Goal: Task Accomplishment & Management: Complete application form

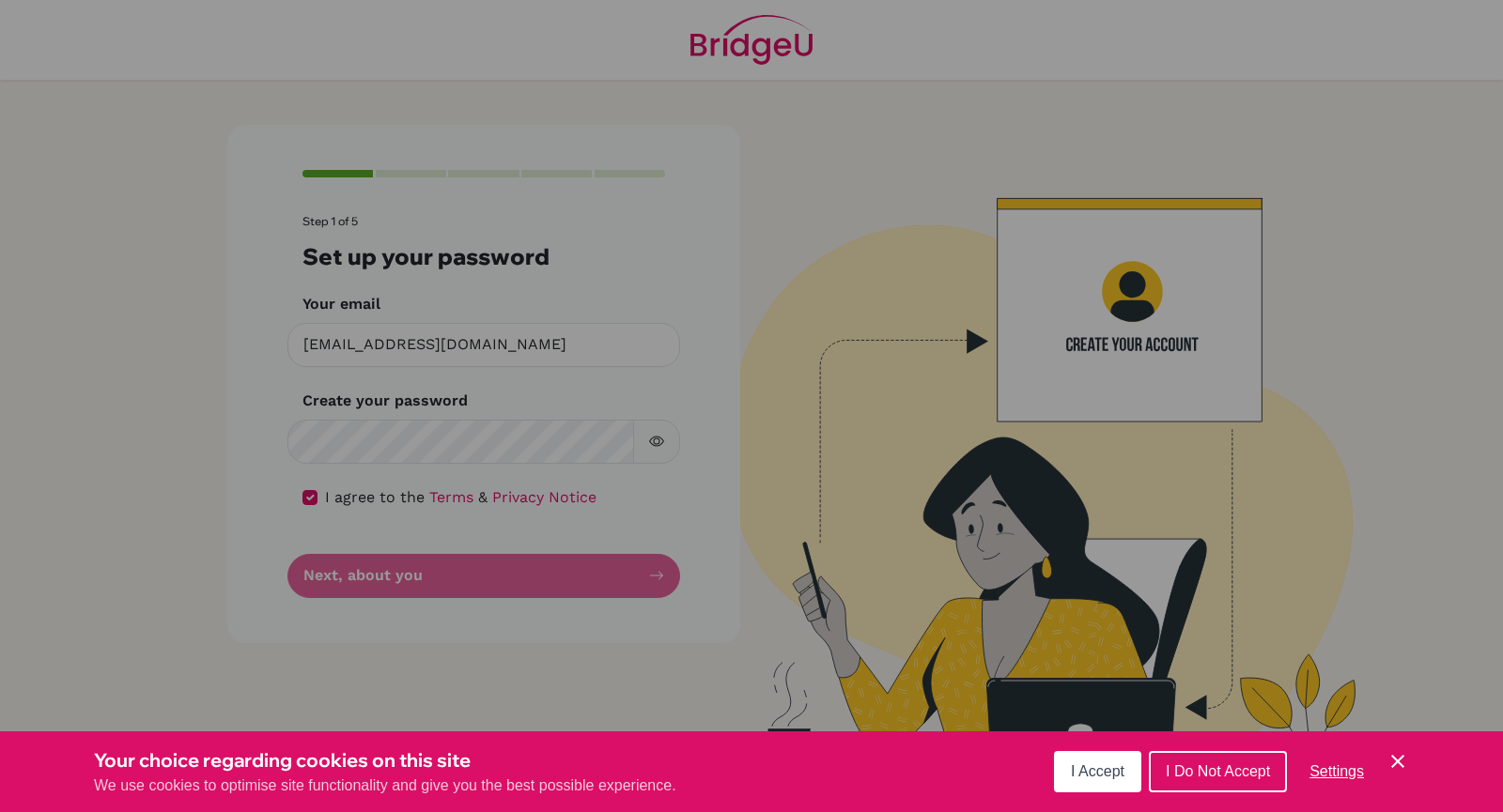
click at [1086, 770] on span "I Accept" at bounding box center [1098, 771] width 54 height 16
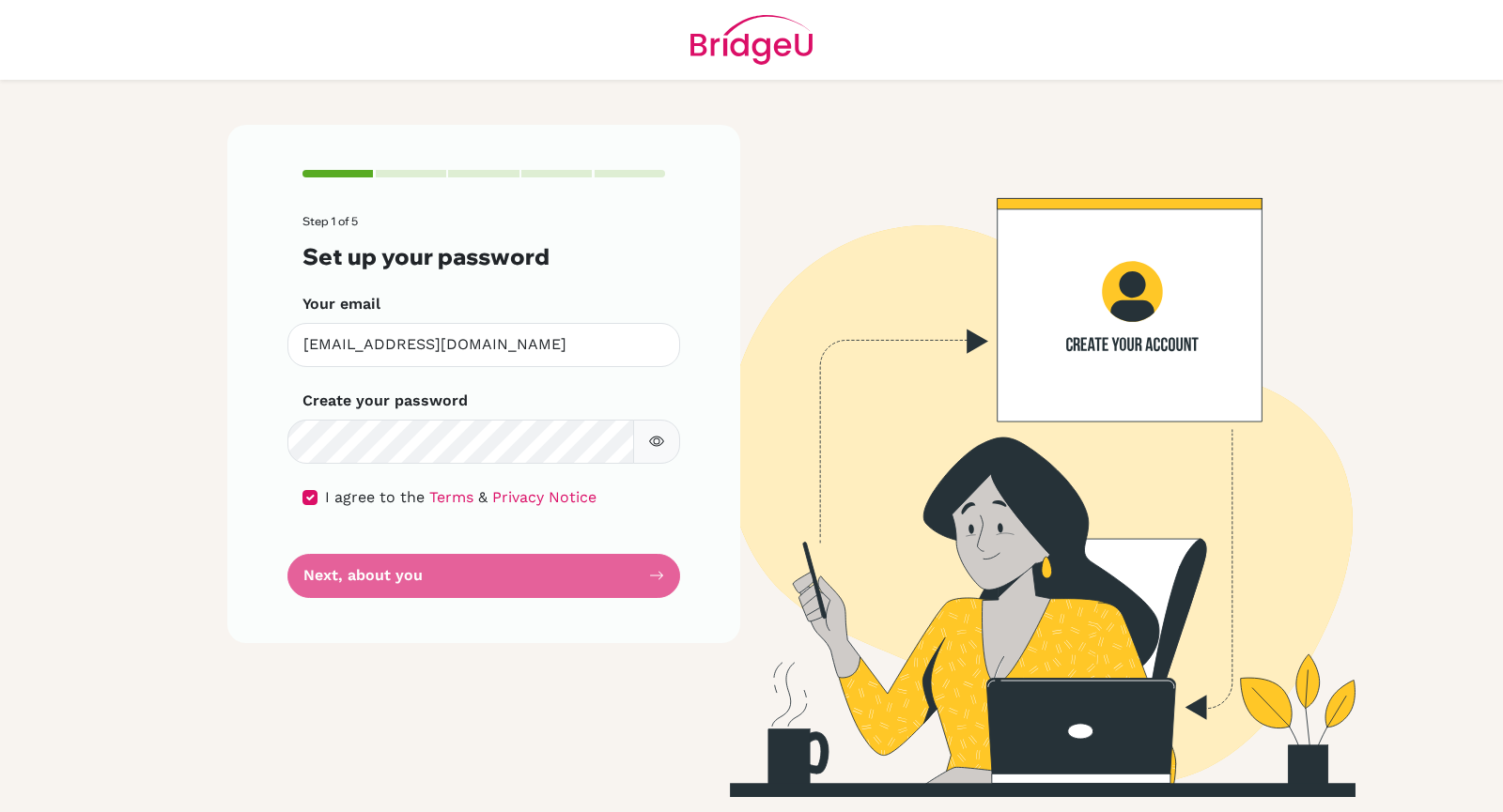
click at [650, 439] on icon "button" at bounding box center [656, 441] width 15 height 15
click at [656, 444] on icon "button" at bounding box center [656, 442] width 7 height 7
click at [656, 444] on icon "button" at bounding box center [657, 442] width 7 height 7
click at [644, 431] on button "button" at bounding box center [656, 442] width 47 height 44
click at [522, 570] on form "Step 1 of 5 Set up your password Your email [EMAIL_ADDRESS][DOMAIN_NAME] Invali…" at bounding box center [484, 406] width 362 height 382
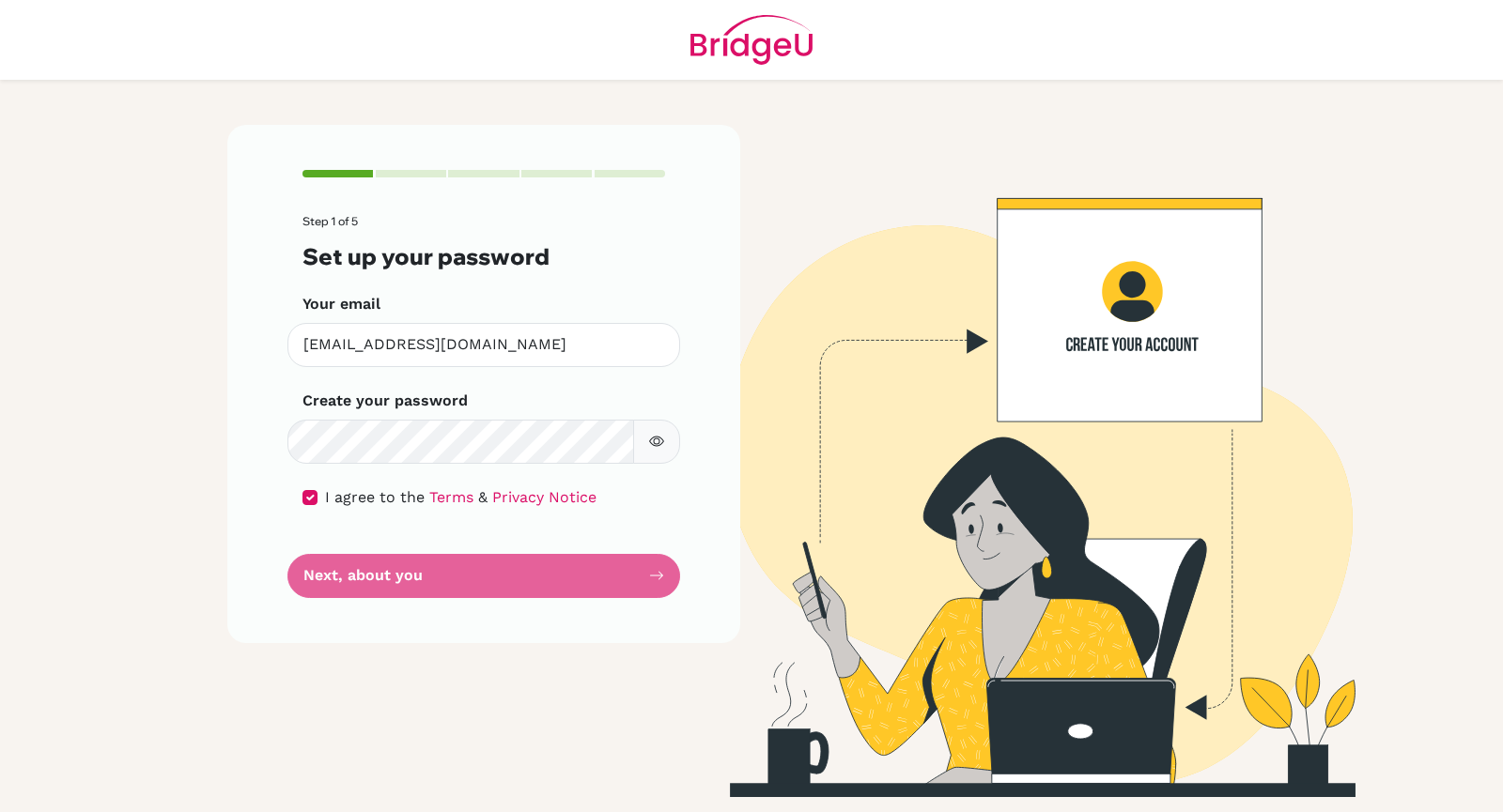
click at [341, 585] on form "Step 1 of 5 Set up your password Your email [EMAIL_ADDRESS][DOMAIN_NAME] Invali…" at bounding box center [484, 406] width 362 height 382
click at [649, 442] on icon "button" at bounding box center [656, 442] width 15 height 10
click at [649, 442] on icon "button" at bounding box center [655, 442] width 13 height 12
click at [349, 570] on form "Step 1 of 5 Set up your password Your email [EMAIL_ADDRESS][DOMAIN_NAME] Invali…" at bounding box center [484, 406] width 362 height 382
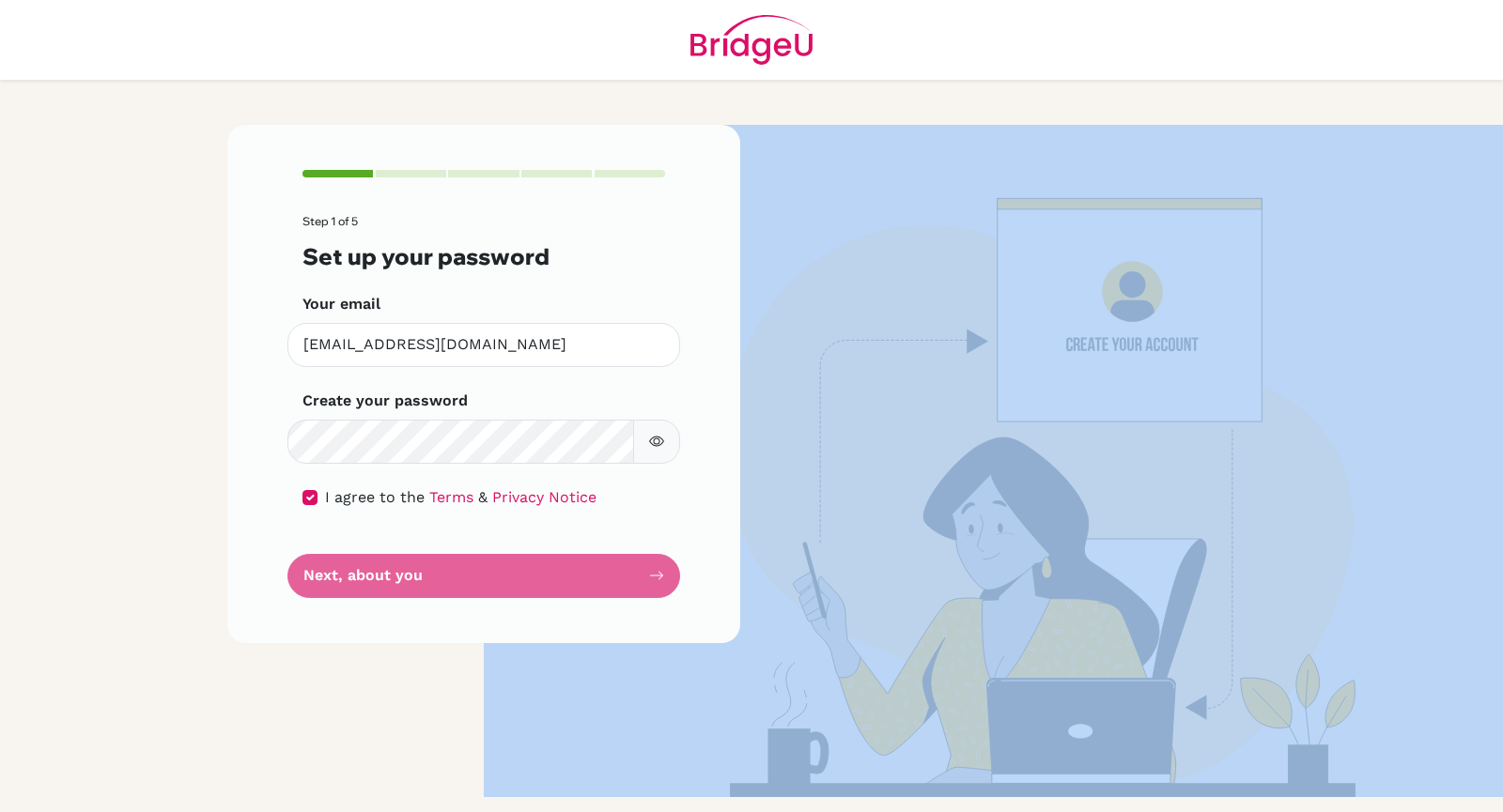
click at [349, 570] on form "Step 1 of 5 Set up your password Your email [EMAIL_ADDRESS][DOMAIN_NAME] Invali…" at bounding box center [484, 406] width 362 height 382
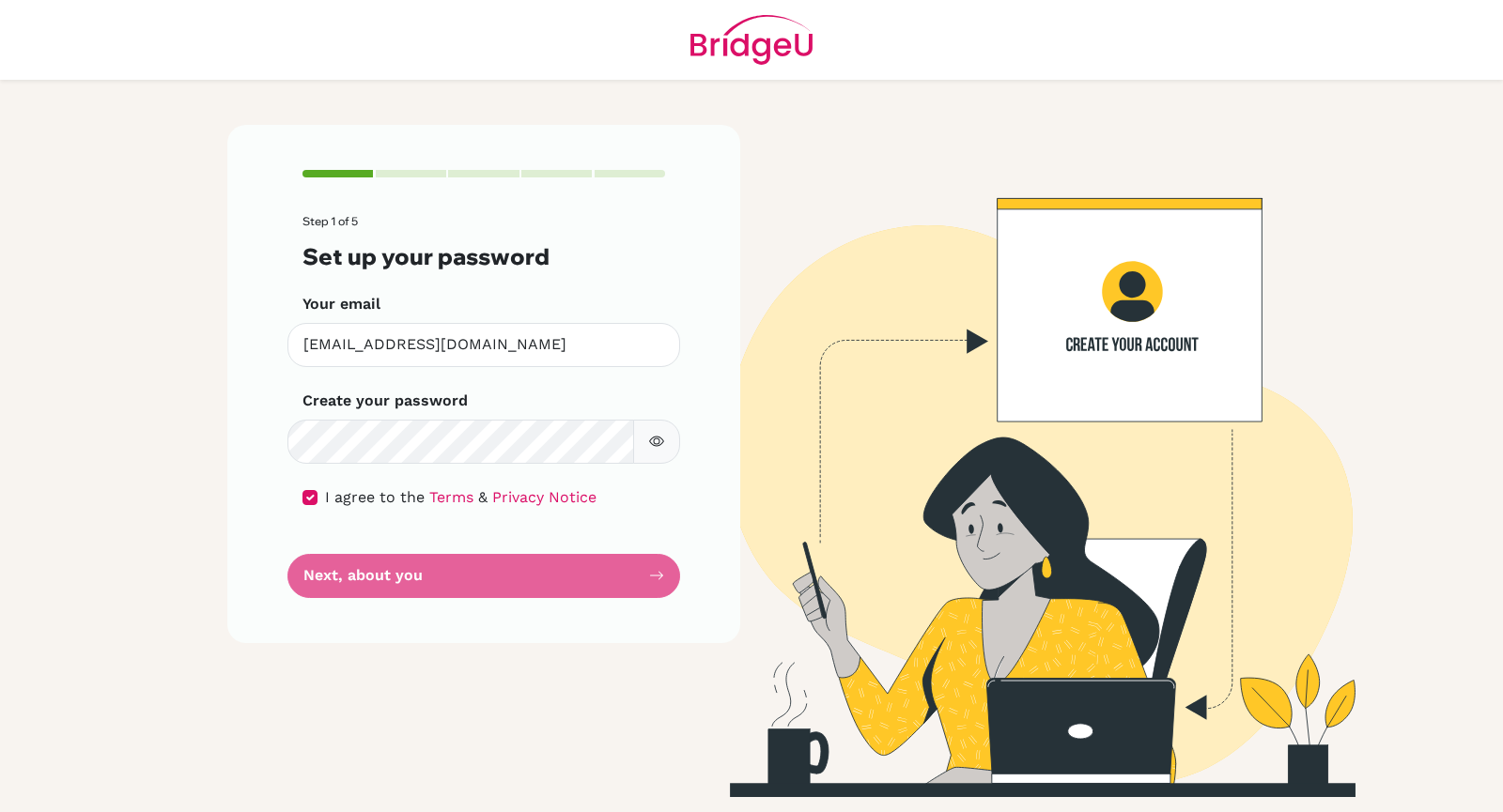
click at [349, 570] on form "Step 1 of 5 Set up your password Your email [EMAIL_ADDRESS][DOMAIN_NAME] Invali…" at bounding box center [484, 406] width 362 height 382
click at [386, 544] on form "Step 1 of 5 Set up your password Your email [EMAIL_ADDRESS][DOMAIN_NAME] Invali…" at bounding box center [484, 406] width 362 height 382
click at [353, 570] on form "Step 1 of 5 Set up your password Your email [EMAIL_ADDRESS][DOMAIN_NAME] Invali…" at bounding box center [484, 406] width 362 height 382
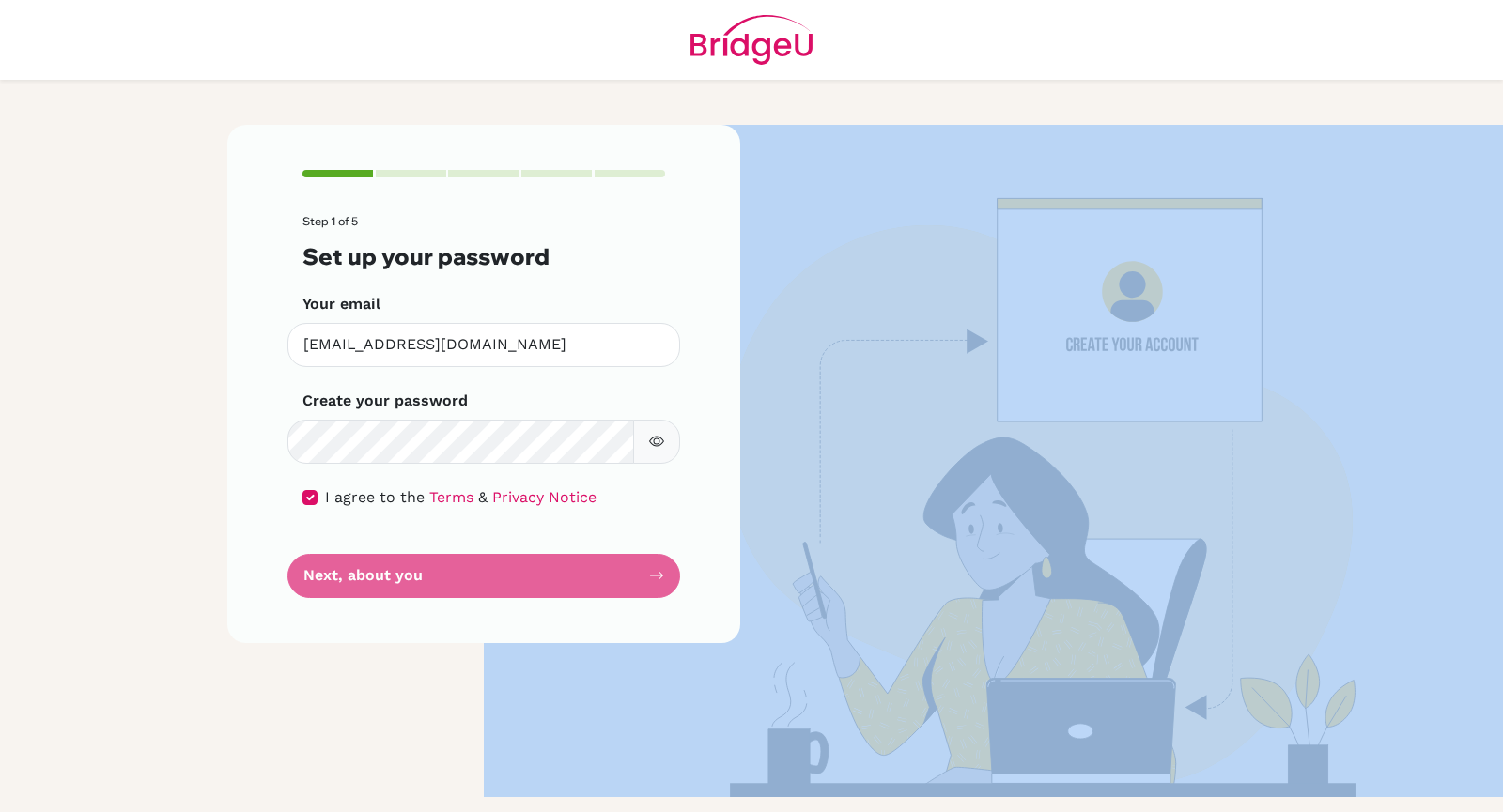
click at [353, 570] on form "Step 1 of 5 Set up your password Your email [EMAIL_ADDRESS][DOMAIN_NAME] Invali…" at bounding box center [484, 406] width 362 height 382
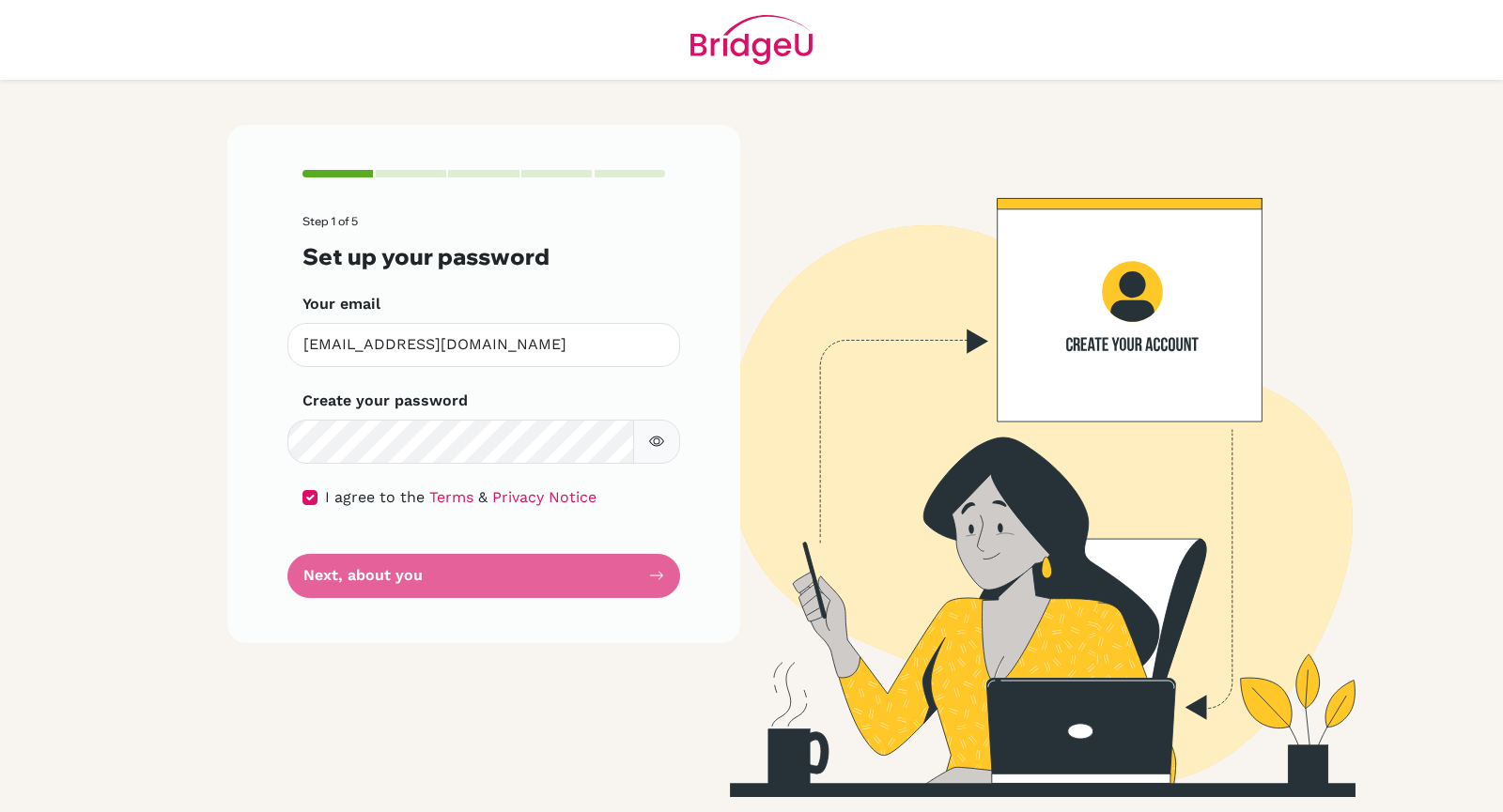
click at [353, 570] on form "Step 1 of 5 Set up your password Your email [EMAIL_ADDRESS][DOMAIN_NAME] Invali…" at bounding box center [484, 406] width 362 height 382
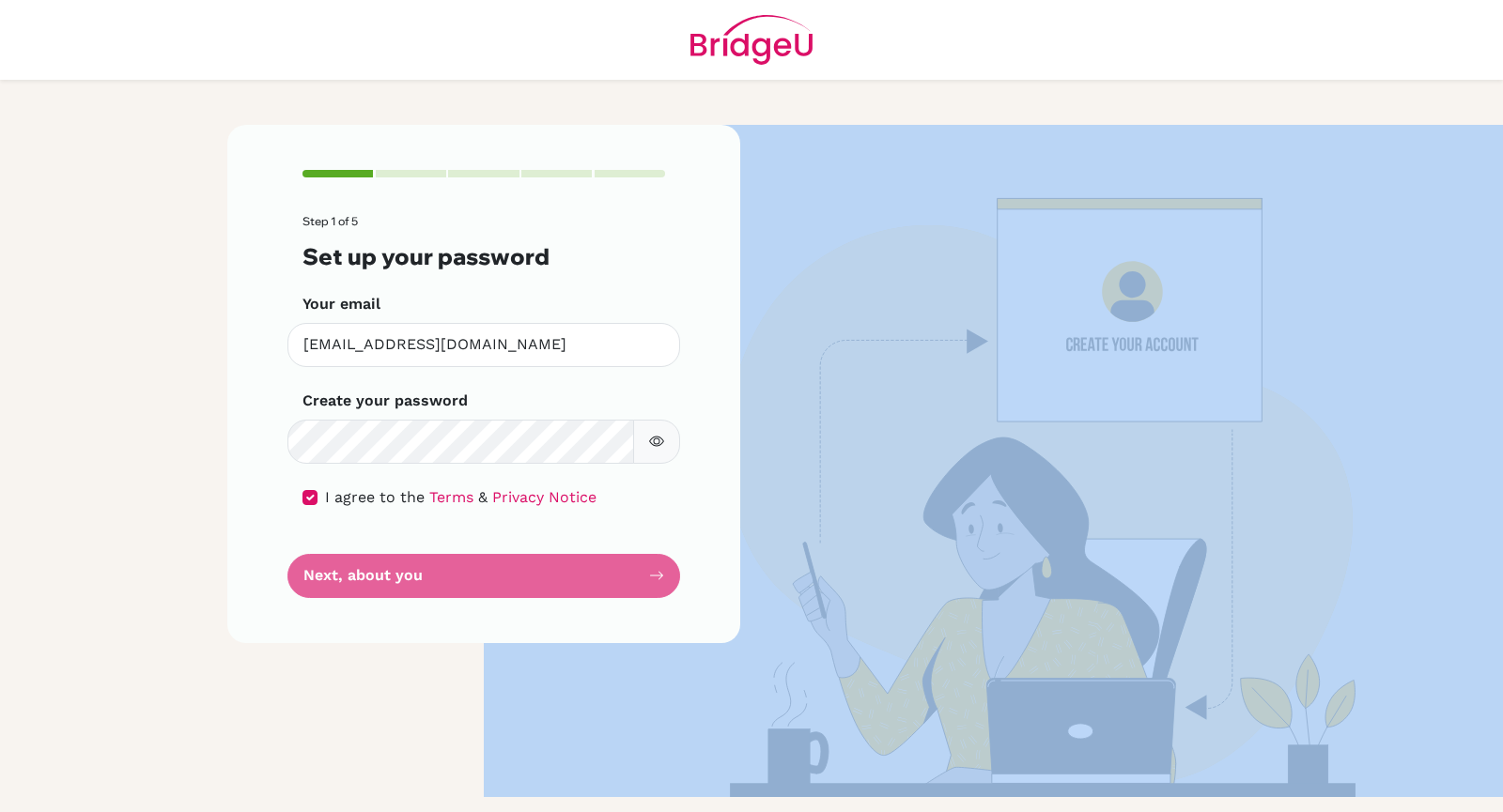
click at [353, 570] on form "Step 1 of 5 Set up your password Your email [EMAIL_ADDRESS][DOMAIN_NAME] Invali…" at bounding box center [484, 406] width 362 height 382
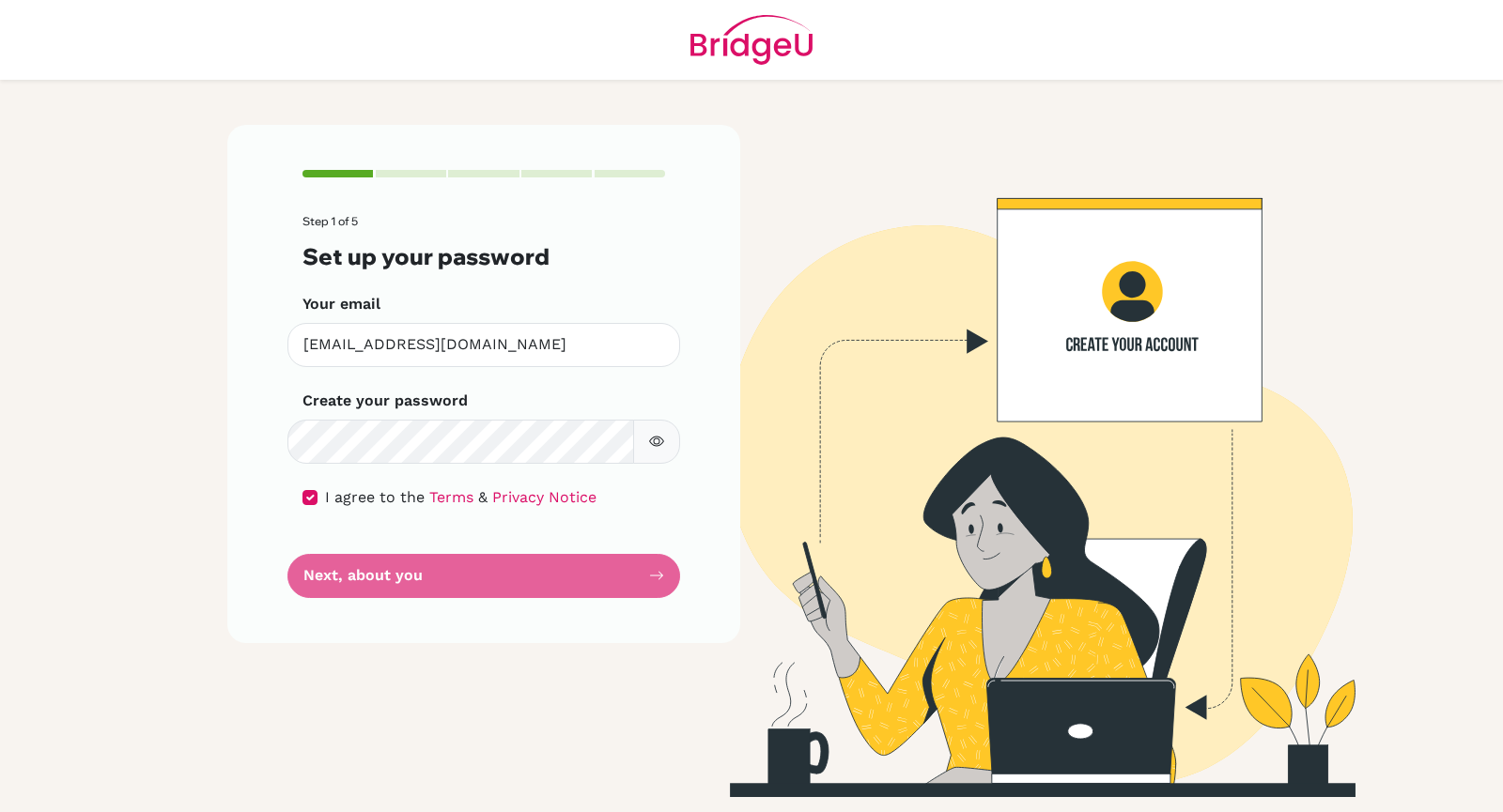
click at [352, 573] on form "Step 1 of 5 Set up your password Your email [EMAIL_ADDRESS][DOMAIN_NAME] Invali…" at bounding box center [484, 406] width 362 height 382
click at [669, 453] on button "button" at bounding box center [656, 442] width 47 height 44
click at [317, 493] on input "checkbox" at bounding box center [310, 498] width 15 height 15
checkbox input "true"
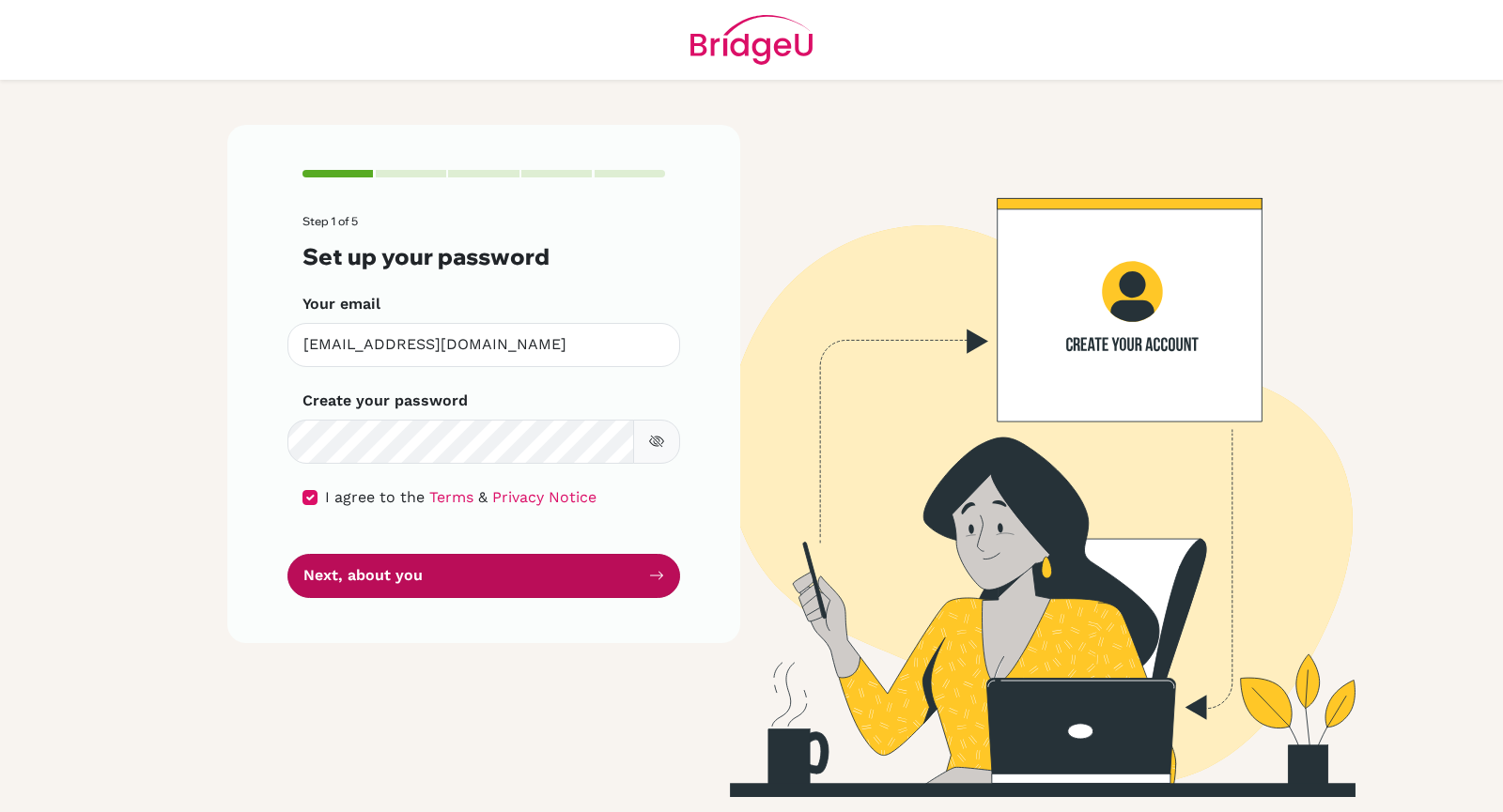
click at [330, 578] on button "Next, about you" at bounding box center [484, 576] width 392 height 44
